Goal: Information Seeking & Learning: Compare options

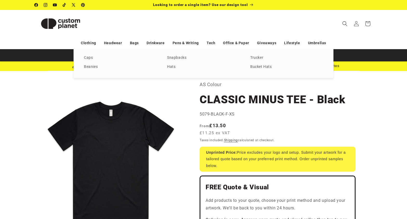
select select "**"
select select "*"
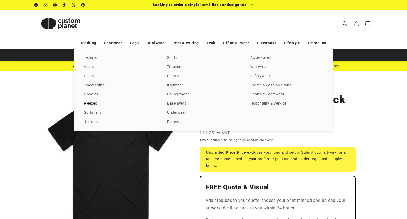
click at [95, 102] on link "Fleeces" at bounding box center [120, 103] width 73 height 7
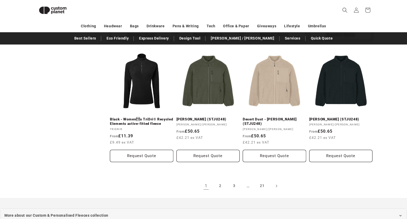
scroll to position [533, 0]
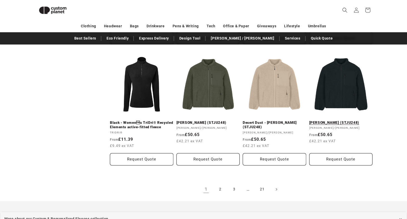
click at [337, 120] on link "Black - Brooker (STJU248)" at bounding box center [340, 122] width 63 height 5
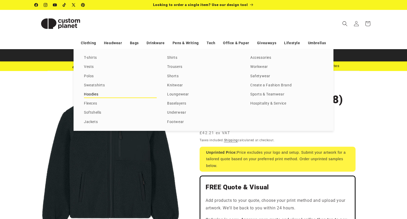
click at [93, 95] on link "Hoodies" at bounding box center [120, 94] width 73 height 7
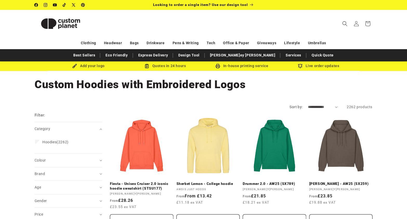
scroll to position [0, 0]
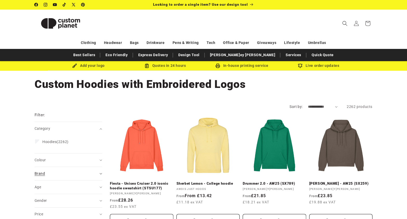
click at [48, 171] on div "Brand (0)" at bounding box center [66, 173] width 63 height 5
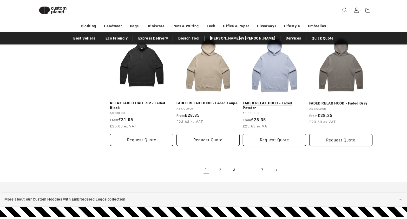
scroll to position [549, 0]
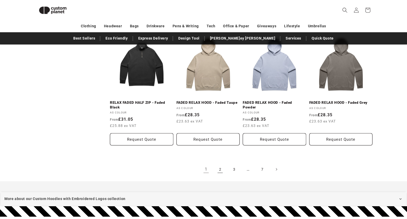
click at [219, 168] on link "2" at bounding box center [219, 168] width 11 height 11
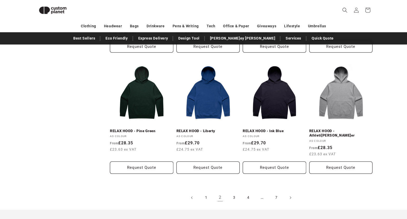
scroll to position [517, 0]
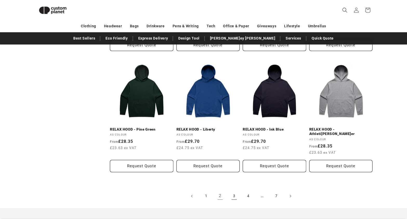
click at [233, 190] on link "3" at bounding box center [233, 195] width 11 height 11
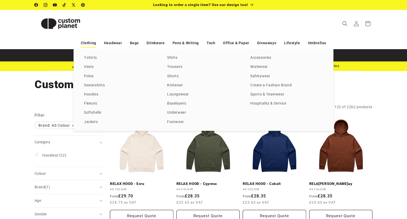
click at [88, 42] on link "Clothing" at bounding box center [88, 42] width 15 height 9
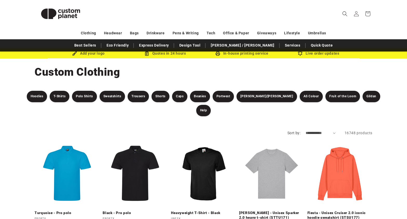
scroll to position [13, 0]
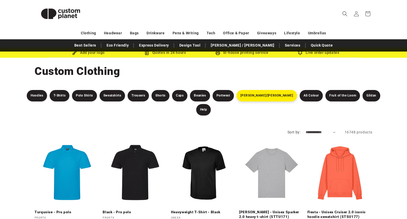
click at [255, 97] on link "[PERSON_NAME]/[PERSON_NAME]" at bounding box center [266, 95] width 60 height 11
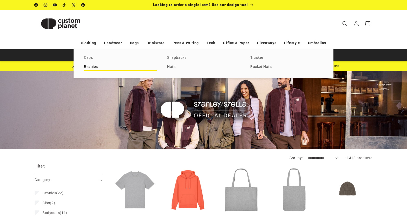
click at [91, 66] on link "Beanies" at bounding box center [120, 66] width 73 height 7
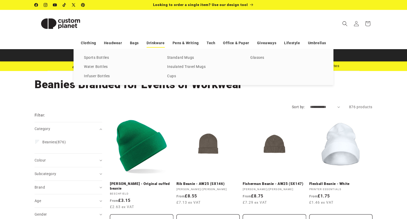
click at [158, 44] on link "Drinkware" at bounding box center [156, 42] width 18 height 9
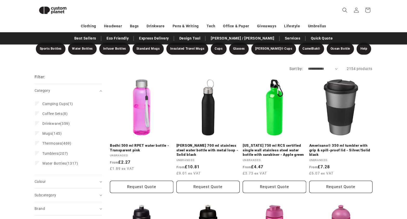
scroll to position [37, 0]
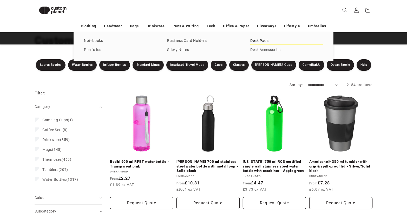
click at [261, 42] on link "Desk Pads" at bounding box center [286, 40] width 73 height 7
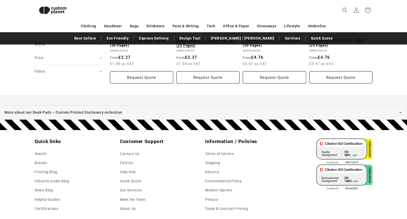
scroll to position [43, 0]
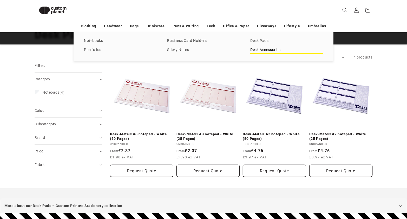
click at [261, 51] on link "Desk Accessories" at bounding box center [286, 49] width 73 height 7
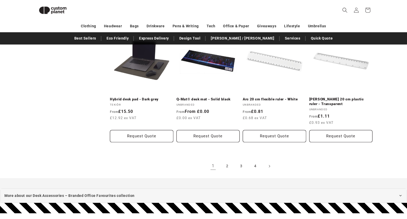
scroll to position [584, 0]
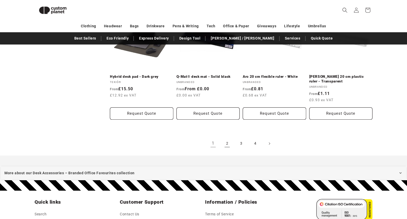
click at [228, 143] on link "2" at bounding box center [226, 143] width 11 height 11
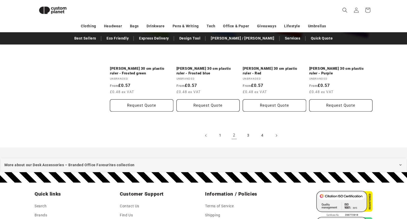
scroll to position [592, 0]
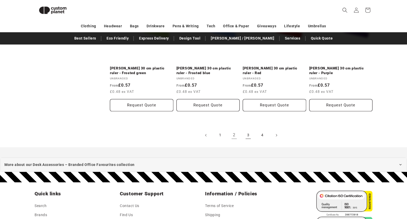
click at [247, 134] on link "3" at bounding box center [247, 134] width 11 height 11
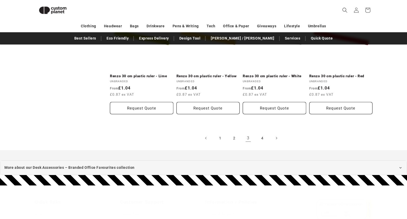
scroll to position [585, 0]
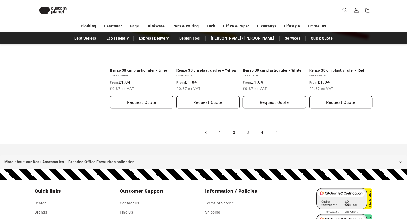
click at [262, 130] on link "4" at bounding box center [261, 132] width 11 height 11
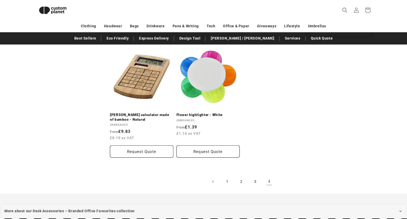
scroll to position [278, 0]
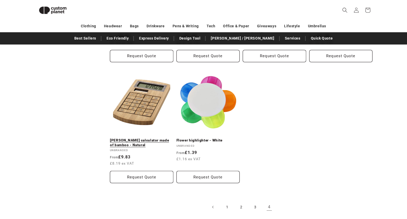
click at [142, 138] on link "[PERSON_NAME] calculator made of bamboo - Natural" at bounding box center [141, 142] width 63 height 9
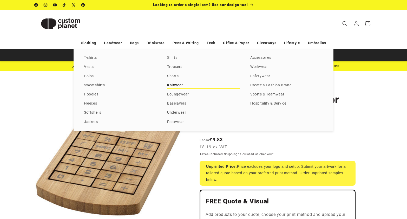
click at [176, 88] on link "Knitwear" at bounding box center [203, 85] width 73 height 7
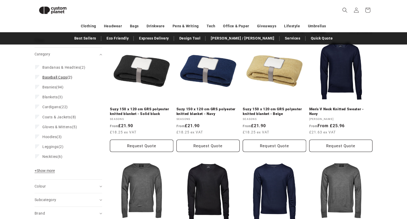
scroll to position [68, 0]
click at [47, 170] on span "+ Show more" at bounding box center [45, 170] width 20 height 4
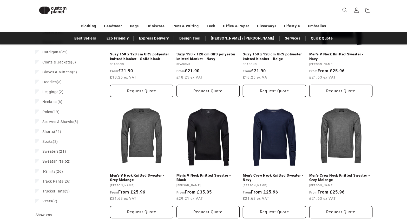
scroll to position [123, 0]
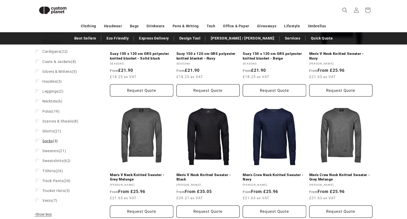
click at [48, 140] on span "Socks" at bounding box center [47, 141] width 10 height 4
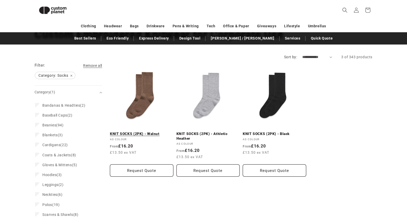
scroll to position [43, 0]
click at [274, 132] on link "KNIT SOCKS (2PK) - Black" at bounding box center [274, 134] width 63 height 5
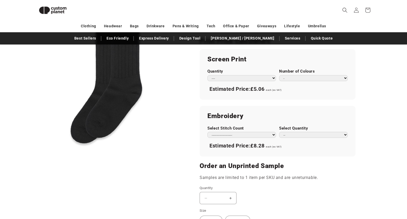
scroll to position [282, 0]
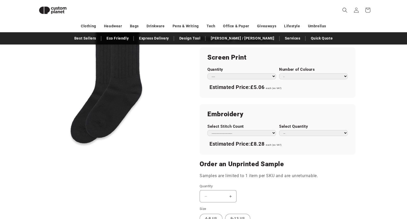
select select "**"
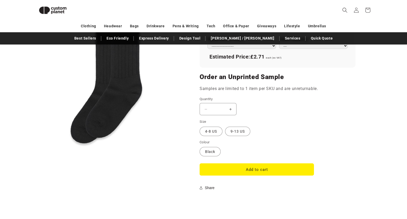
scroll to position [369, 0]
click at [235, 129] on label "9-13 US Variant sold out or unavailable" at bounding box center [237, 130] width 25 height 9
click at [214, 129] on label "4-8 US Variant sold out or unavailable" at bounding box center [210, 130] width 23 height 9
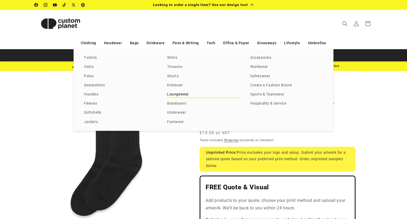
click at [177, 98] on link "Loungewear" at bounding box center [203, 94] width 73 height 7
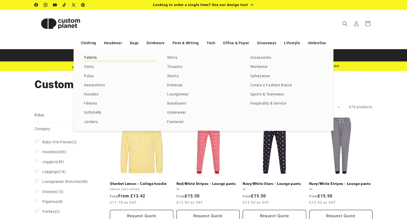
click at [94, 58] on link "T-shirts" at bounding box center [120, 57] width 73 height 7
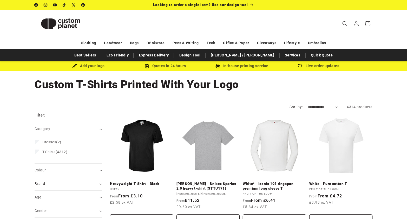
click at [53, 180] on summary "Brand (0)" at bounding box center [69, 183] width 68 height 13
click at [49, 216] on span "AS Colour" at bounding box center [50, 216] width 17 height 4
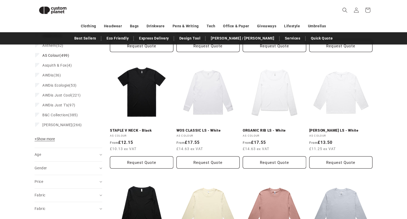
scroll to position [170, 0]
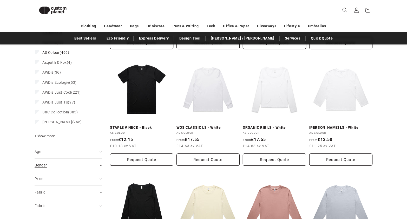
click at [89, 165] on div "Gender (0)" at bounding box center [66, 164] width 63 height 5
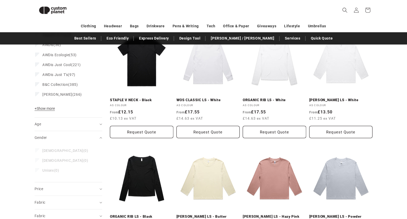
scroll to position [204, 0]
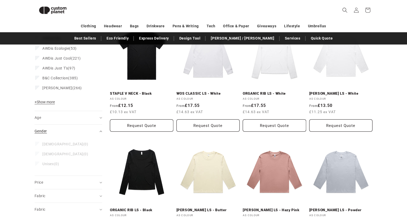
click at [98, 131] on summary "Gender (0)" at bounding box center [69, 130] width 68 height 13
click at [94, 112] on summary "Age (0)" at bounding box center [69, 117] width 68 height 13
click at [93, 117] on div "Age (0)" at bounding box center [66, 117] width 63 height 5
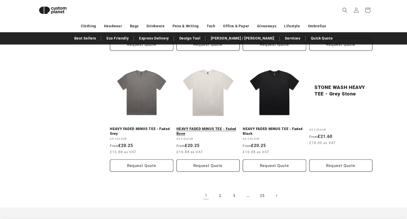
scroll to position [525, 0]
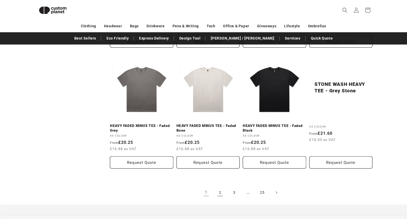
click at [219, 193] on link "2" at bounding box center [219, 192] width 11 height 11
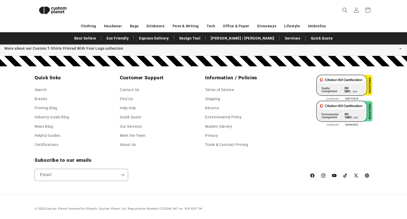
scroll to position [698, 0]
